Goal: Information Seeking & Learning: Learn about a topic

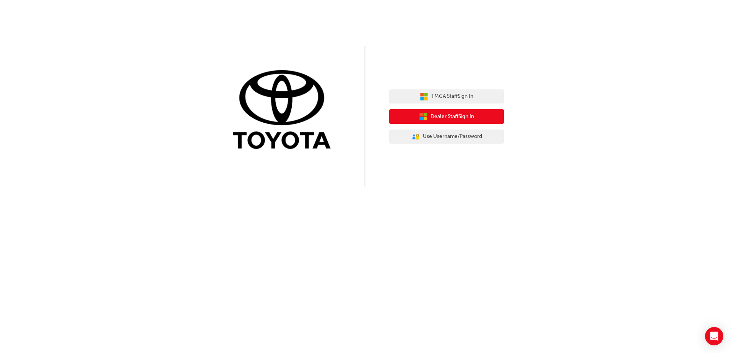
click at [441, 118] on span "Dealer Staff Sign In" at bounding box center [453, 116] width 44 height 9
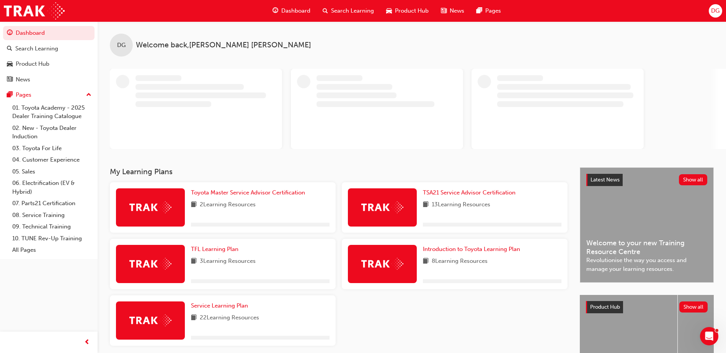
click at [337, 11] on span "Search Learning" at bounding box center [352, 11] width 43 height 9
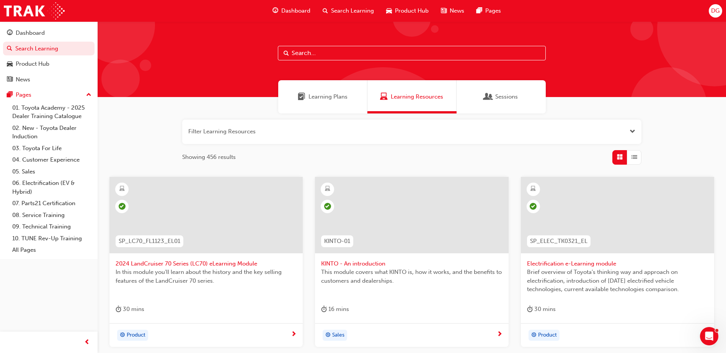
click at [318, 55] on input "text" at bounding box center [412, 53] width 268 height 15
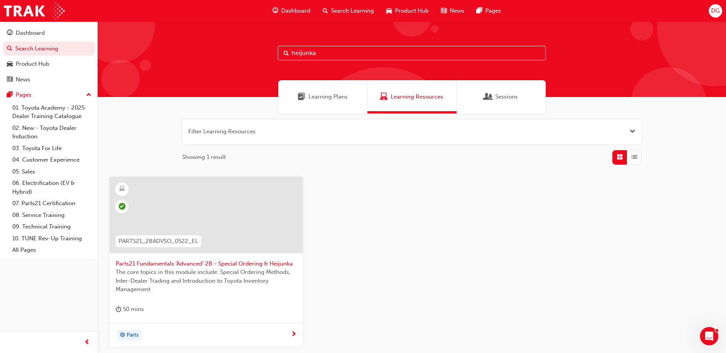
type input "heijunka"
click at [329, 96] on span "Learning Plans" at bounding box center [327, 97] width 39 height 9
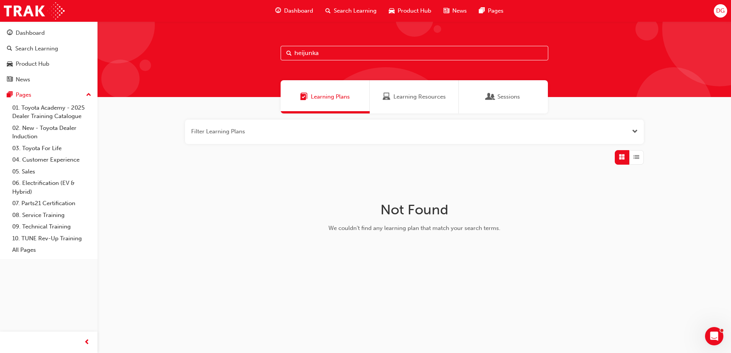
click at [397, 85] on div "Learning Resources" at bounding box center [414, 96] width 89 height 33
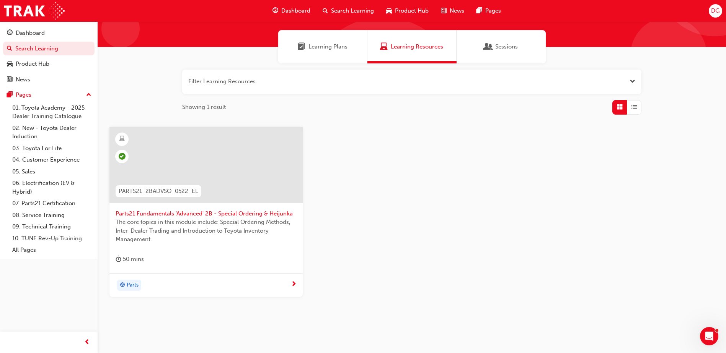
scroll to position [51, 0]
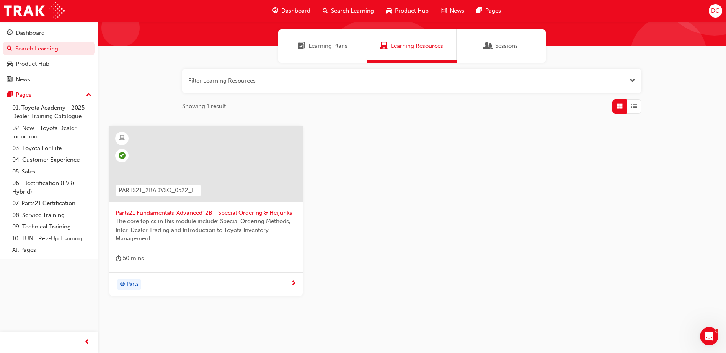
click at [216, 282] on div "Parts" at bounding box center [203, 284] width 175 height 11
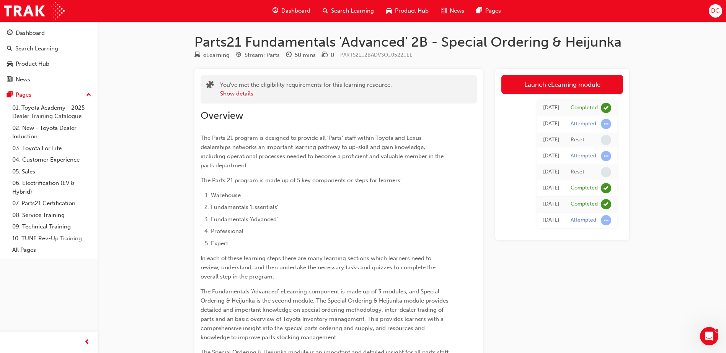
click at [243, 95] on button "Show details" at bounding box center [236, 94] width 33 height 9
